Goal: Information Seeking & Learning: Understand process/instructions

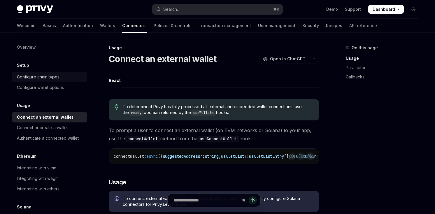
click at [53, 78] on div "Configure chain types" at bounding box center [38, 76] width 43 height 7
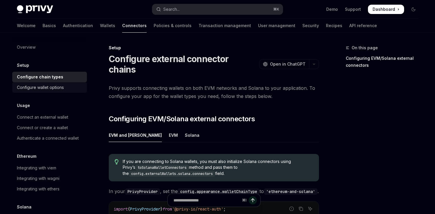
click at [54, 86] on div "Configure wallet options" at bounding box center [40, 87] width 47 height 7
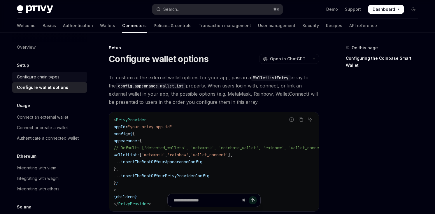
click at [40, 79] on div "Configure chain types" at bounding box center [38, 76] width 43 height 7
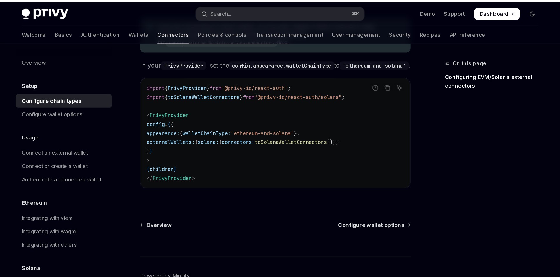
scroll to position [109, 0]
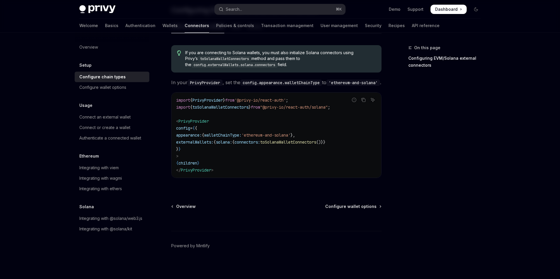
click at [213, 158] on code "import { PrivyProvider } from '@privy-io/react-auth' ; import { toSolanaWalletC…" at bounding box center [276, 135] width 200 height 77
click at [309, 98] on code "import { PrivyProvider } from '@privy-io/react-auth' ; import { toSolanaWalletC…" at bounding box center [276, 135] width 200 height 77
drag, startPoint x: 315, startPoint y: 100, endPoint x: 176, endPoint y: 100, distance: 139.0
click at [176, 100] on code "import { PrivyProvider } from '@privy-io/react-auth' ; import { toSolanaWalletC…" at bounding box center [276, 135] width 200 height 77
copy span "import { PrivyProvider } from '@privy-io/react-auth' ;"
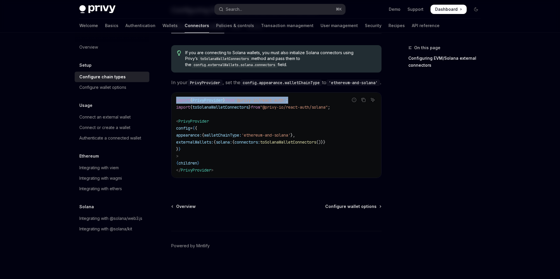
scroll to position [82, 0]
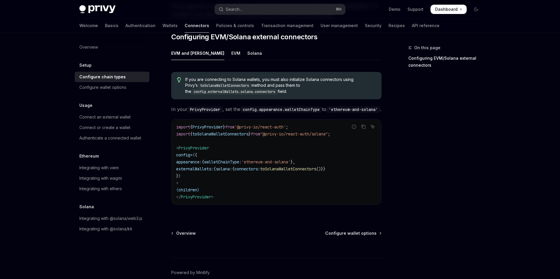
click at [262, 106] on code "config.appearance.walletChainType" at bounding box center [281, 109] width 82 height 6
drag, startPoint x: 247, startPoint y: 125, endPoint x: 296, endPoint y: 125, distance: 49.8
click at [286, 125] on span "'@privy-io/react-auth'" at bounding box center [259, 126] width 51 height 5
copy span "@privy-io/react-auth"
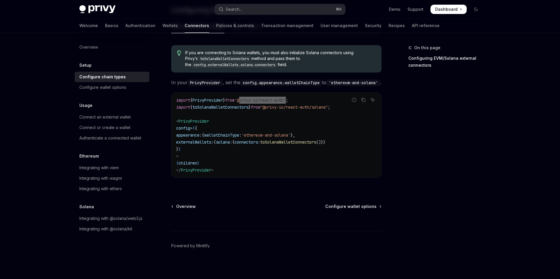
scroll to position [0, 0]
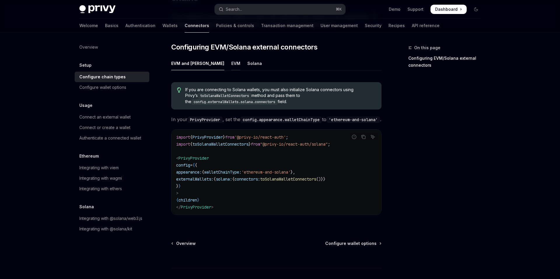
click at [231, 57] on div "EVM" at bounding box center [235, 64] width 9 height 14
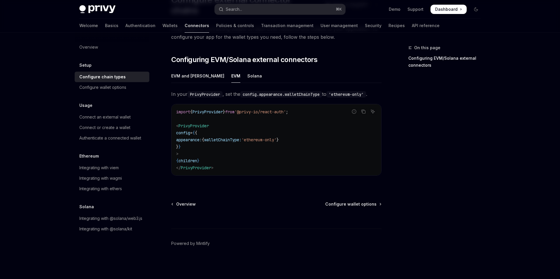
scroll to position [49, 0]
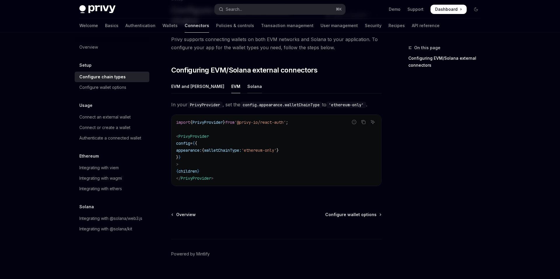
click at [247, 80] on div "Solana" at bounding box center [254, 87] width 15 height 14
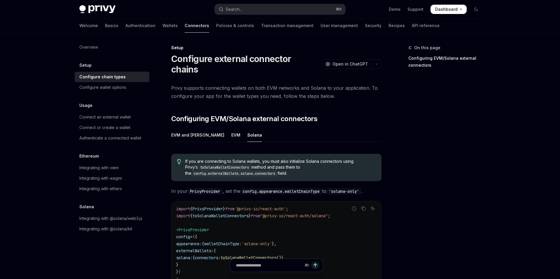
click at [105, 79] on div "Configure chain types" at bounding box center [102, 76] width 46 height 7
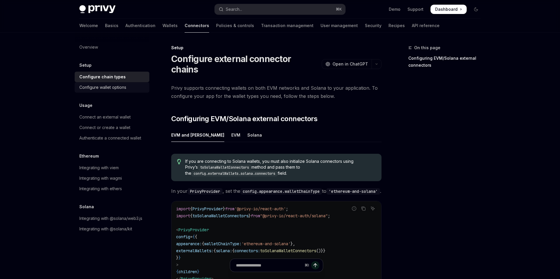
click at [105, 87] on div "Configure wallet options" at bounding box center [102, 87] width 47 height 7
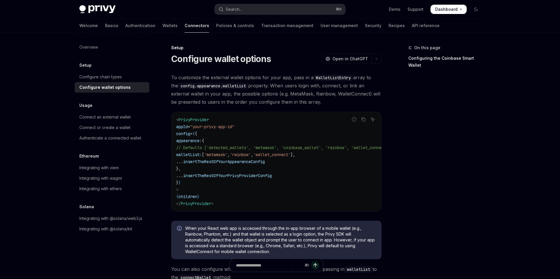
click at [194, 99] on span "To customize the external wallet options for your app, pass in a WalletListEntr…" at bounding box center [276, 89] width 210 height 33
drag, startPoint x: 180, startPoint y: 127, endPoint x: 270, endPoint y: 127, distance: 90.0
click at [270, 127] on code "< PrivyProvider appId = "your-privy-app-id" config = { { appearance: { // Defau…" at bounding box center [290, 161] width 228 height 91
copy span "appId = "your-privy-app-id""
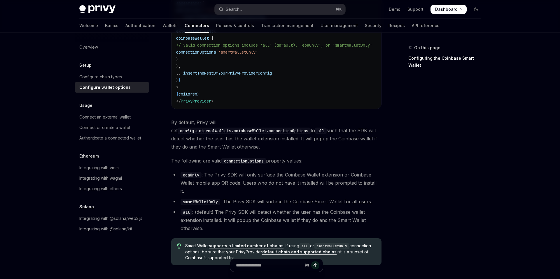
scroll to position [831, 0]
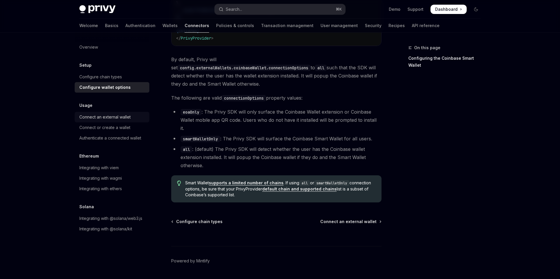
click at [122, 118] on div "Connect an external wallet" at bounding box center [104, 117] width 51 height 7
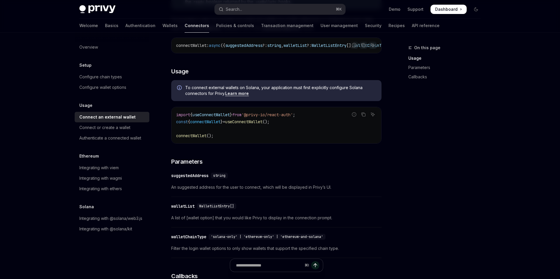
scroll to position [111, 0]
drag, startPoint x: 315, startPoint y: 117, endPoint x: 173, endPoint y: 118, distance: 141.9
click at [173, 118] on div "import { useConnectWallet } from '@privy-io/react-auth' ; const { connectWallet…" at bounding box center [276, 125] width 210 height 36
copy span "import { useConnectWallet } from '@privy-io/react-auth' ;"
click at [195, 127] on code "import { useConnectWallet } from '@privy-io/react-auth' ; const { connectWallet…" at bounding box center [276, 125] width 200 height 28
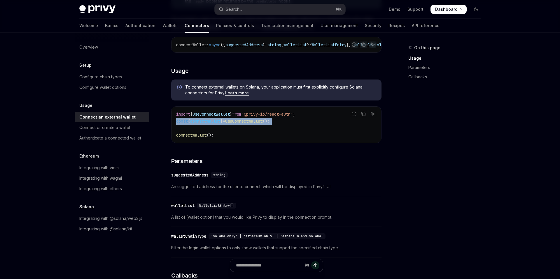
drag, startPoint x: 199, startPoint y: 127, endPoint x: 165, endPoint y: 126, distance: 34.7
click at [165, 126] on div "Usage Connect an external wallet OpenAI Open in ChatGPT OpenAI Open in ChatGPT …" at bounding box center [222, 230] width 322 height 594
copy code "const { connectWallet } = useConnectWallet ();"
click at [188, 137] on span "connectWallet" at bounding box center [191, 135] width 30 height 5
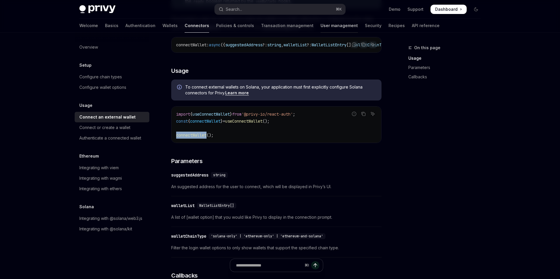
copy span "connectWallet"
click at [311, 142] on div "import { useConnectWallet } from '@privy-io/react-auth' ; const { connectWallet…" at bounding box center [276, 125] width 210 height 36
type textarea "*"
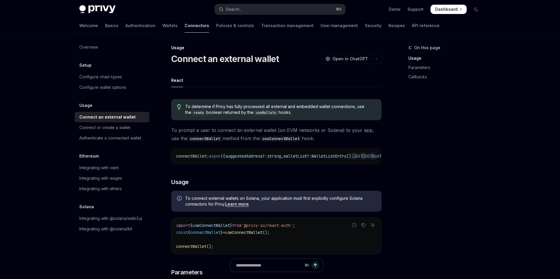
scroll to position [125, 0]
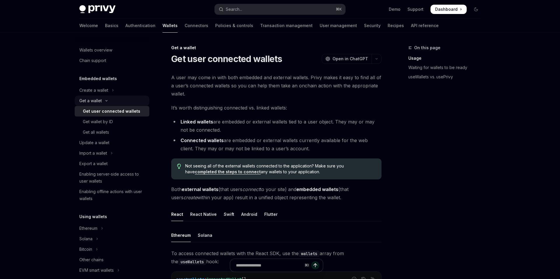
click at [95, 102] on div "Get a wallet" at bounding box center [90, 100] width 22 height 7
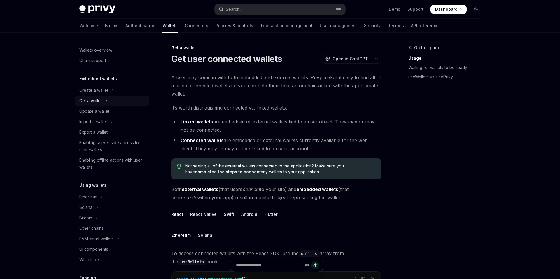
click at [95, 102] on div "Get a wallet" at bounding box center [90, 100] width 22 height 7
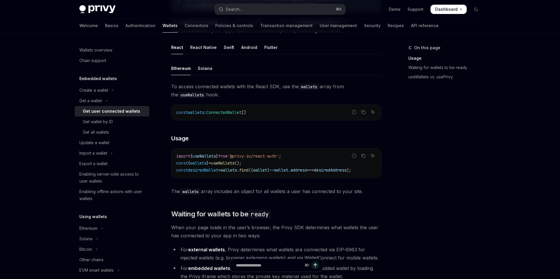
scroll to position [168, 0]
click at [94, 80] on h5 "Embedded wallets" at bounding box center [98, 78] width 38 height 7
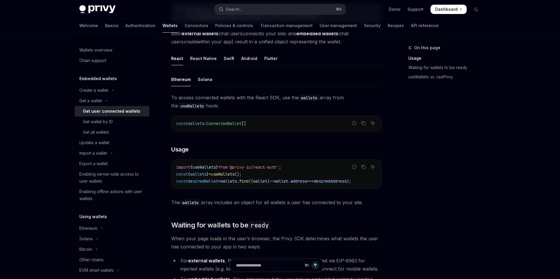
scroll to position [22, 0]
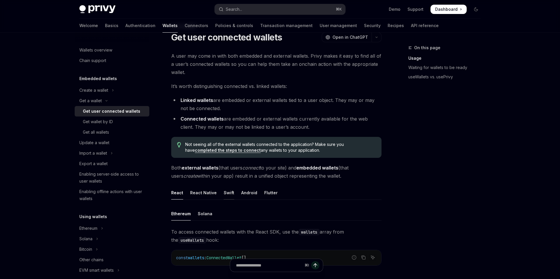
click at [224, 191] on div "Swift" at bounding box center [229, 193] width 10 height 14
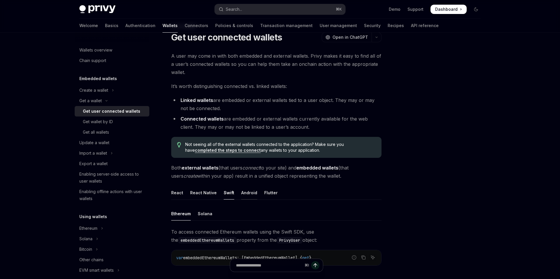
click at [242, 194] on div "Android" at bounding box center [249, 193] width 16 height 14
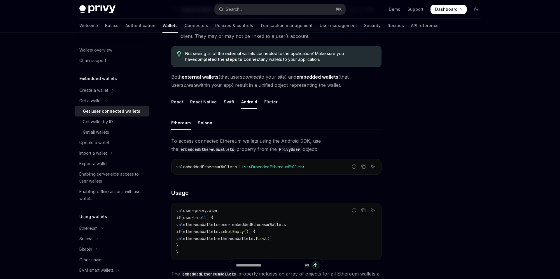
scroll to position [133, 0]
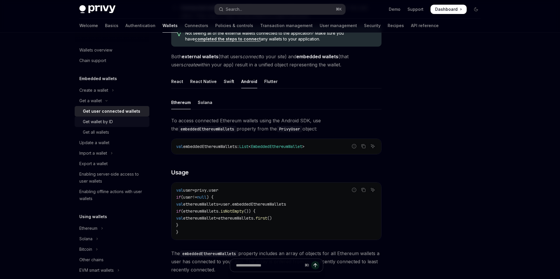
click at [121, 117] on link "Get wallet by ID" at bounding box center [112, 122] width 75 height 10
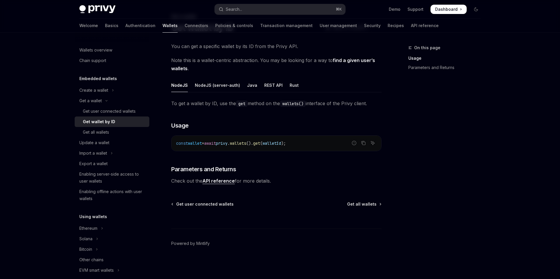
scroll to position [31, 0]
click at [115, 129] on div "Get all wallets" at bounding box center [114, 132] width 63 height 7
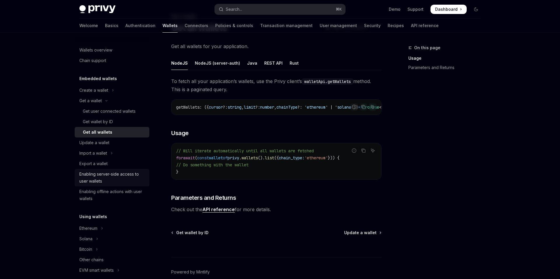
click at [117, 174] on div "Enabling server-side access to user wallets" at bounding box center [112, 178] width 66 height 14
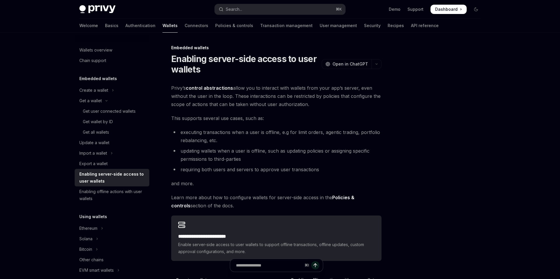
type textarea "*"
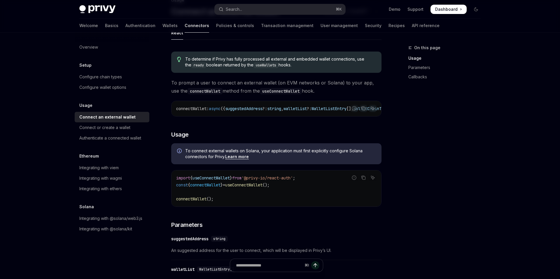
scroll to position [48, 0]
click at [224, 179] on span "useConnectWallet" at bounding box center [210, 177] width 37 height 5
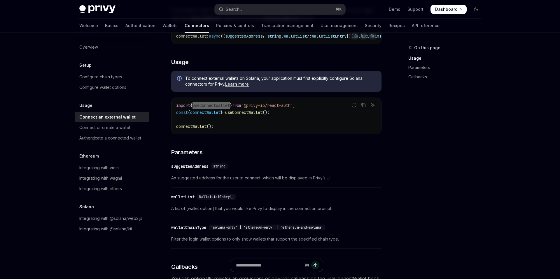
scroll to position [97, 0]
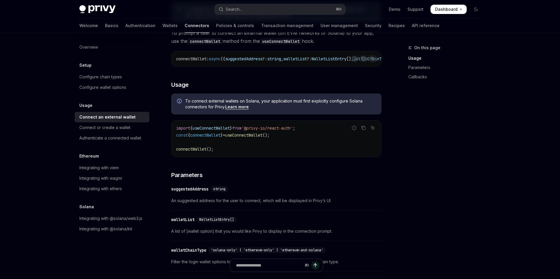
click at [239, 113] on div "To connect external wallets on Solana, your application must first explicitly c…" at bounding box center [276, 104] width 210 height 21
click at [239, 110] on link "Learn more" at bounding box center [237, 106] width 24 height 5
type textarea "*"
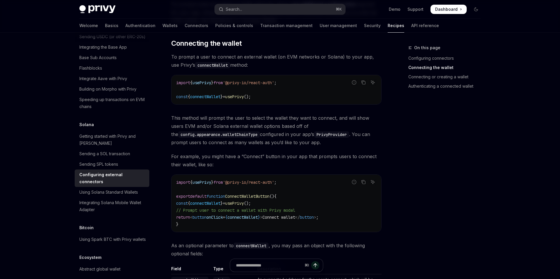
scroll to position [147, 0]
click at [211, 80] on span "usePrivy" at bounding box center [201, 82] width 19 height 5
copy span "usePrivy"
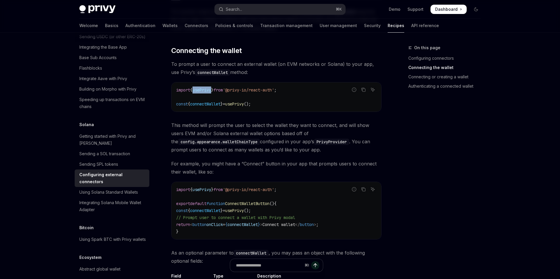
scroll to position [138, 0]
